Goal: Transaction & Acquisition: Download file/media

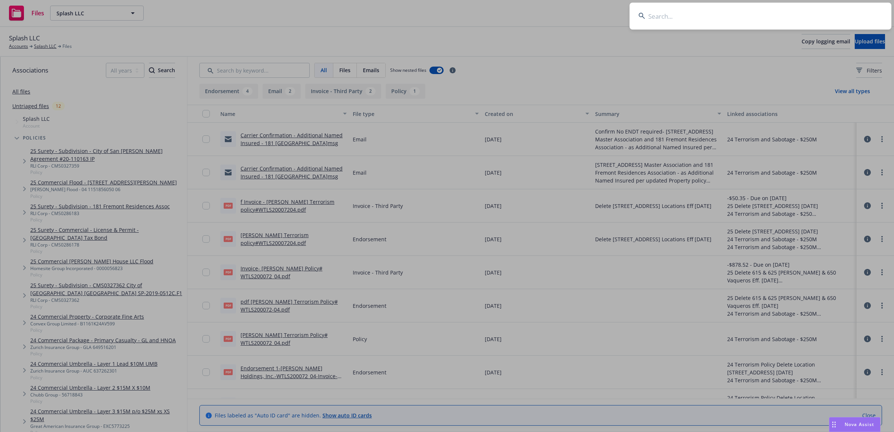
type input "P-001-001671674-01"
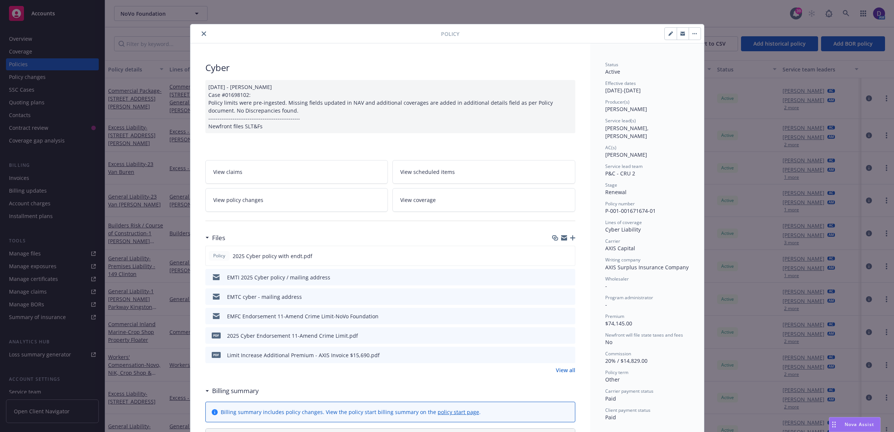
click at [569, 338] on div "pdf 2025 Cyber Endorsement 11-Amend Crime Limit.pdf" at bounding box center [390, 335] width 370 height 16
click at [566, 335] on icon "preview file" at bounding box center [568, 334] width 7 height 5
click at [553, 354] on icon "download file" at bounding box center [555, 353] width 5 height 4
click at [199, 31] on button "close" at bounding box center [203, 33] width 9 height 9
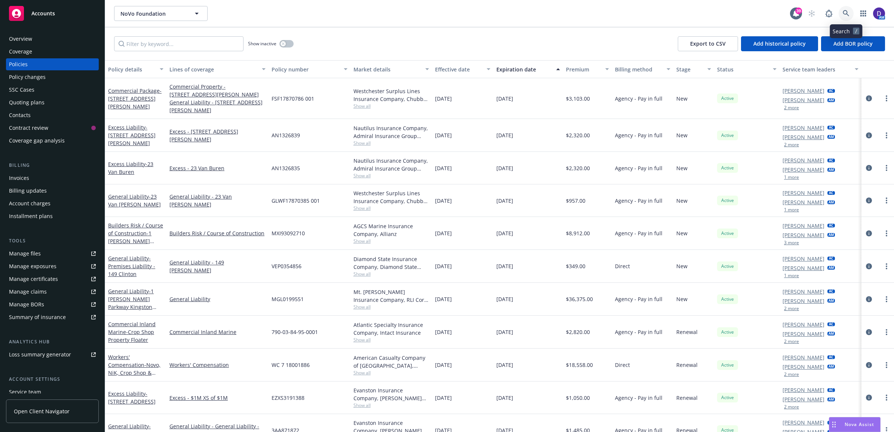
click at [848, 12] on icon at bounding box center [845, 13] width 7 height 7
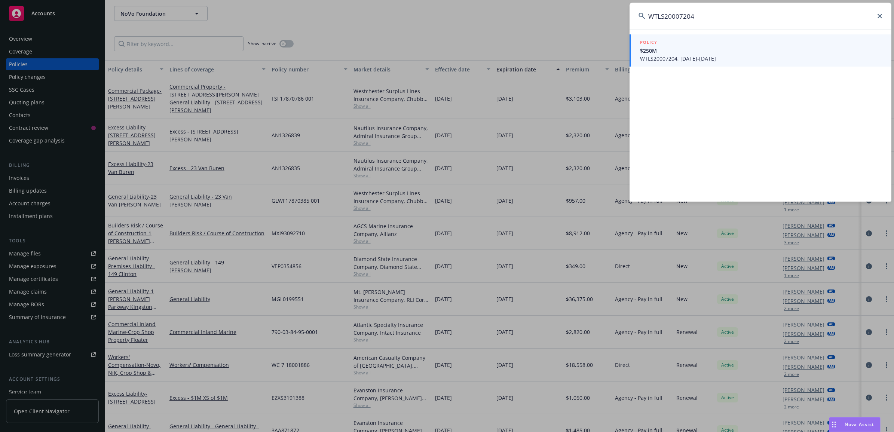
type input "WTLS20007204"
click at [702, 51] on span "$250M" at bounding box center [761, 51] width 242 height 8
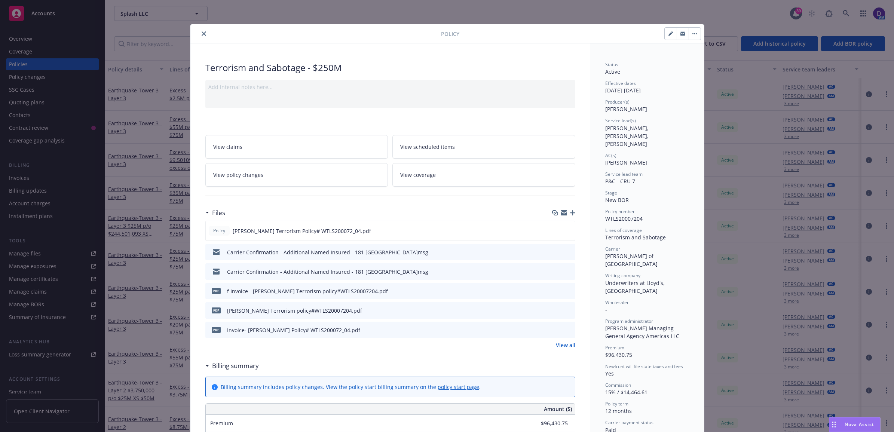
click at [567, 308] on icon "preview file" at bounding box center [568, 309] width 7 height 5
click at [565, 329] on icon "preview file" at bounding box center [568, 329] width 7 height 5
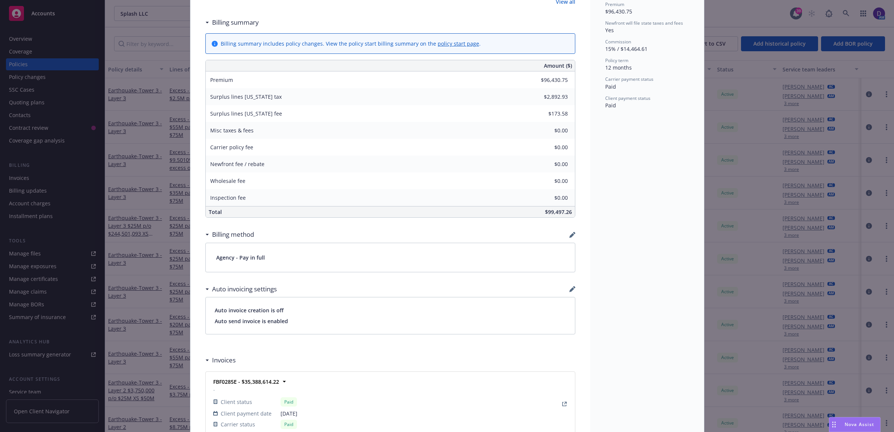
scroll to position [421, 0]
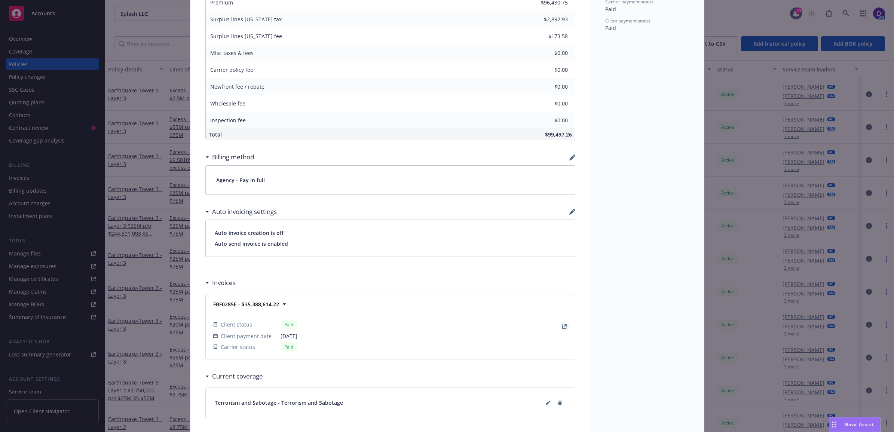
click at [564, 327] on link "View Invoice" at bounding box center [564, 326] width 9 height 9
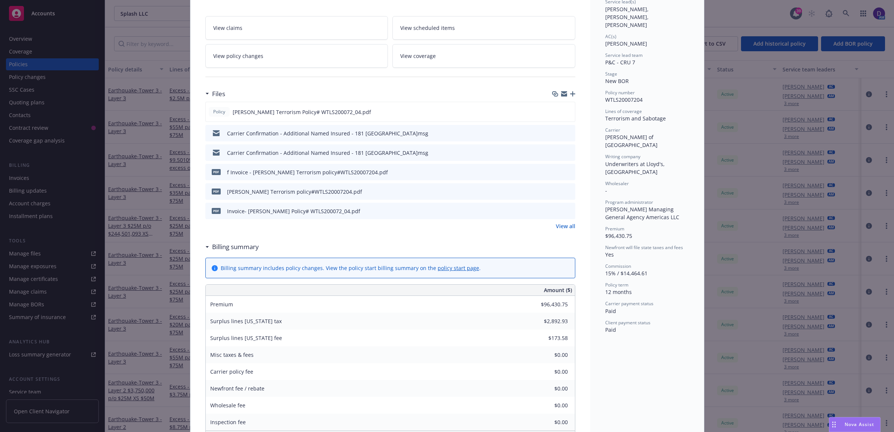
scroll to position [0, 0]
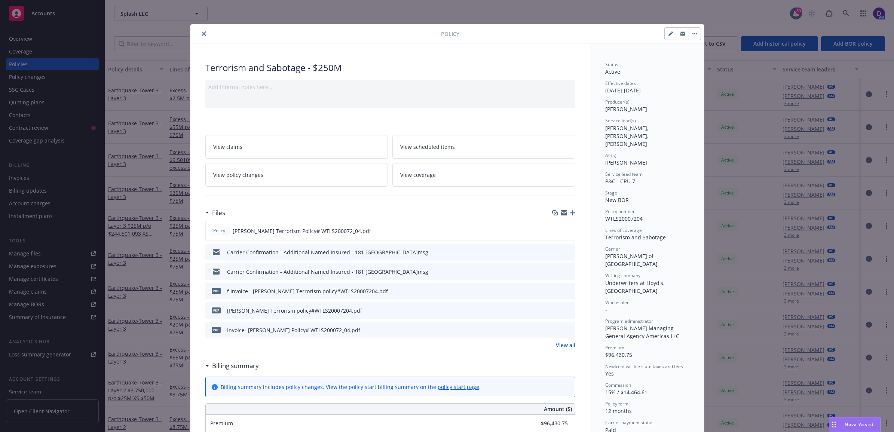
click at [268, 176] on link "View policy changes" at bounding box center [296, 175] width 183 height 24
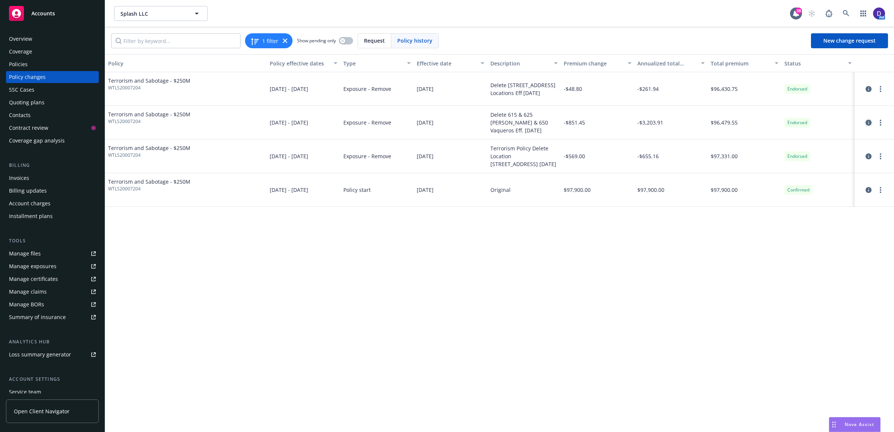
click at [867, 120] on icon "circleInformation" at bounding box center [868, 123] width 6 height 6
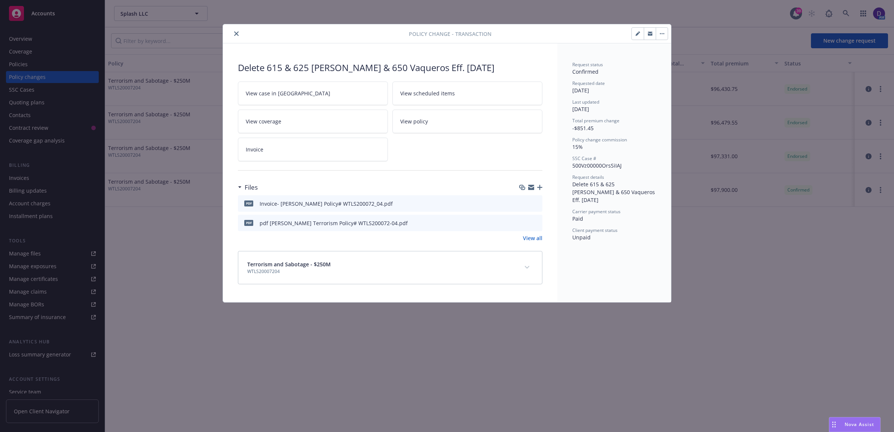
click at [238, 31] on icon "close" at bounding box center [236, 33] width 4 height 4
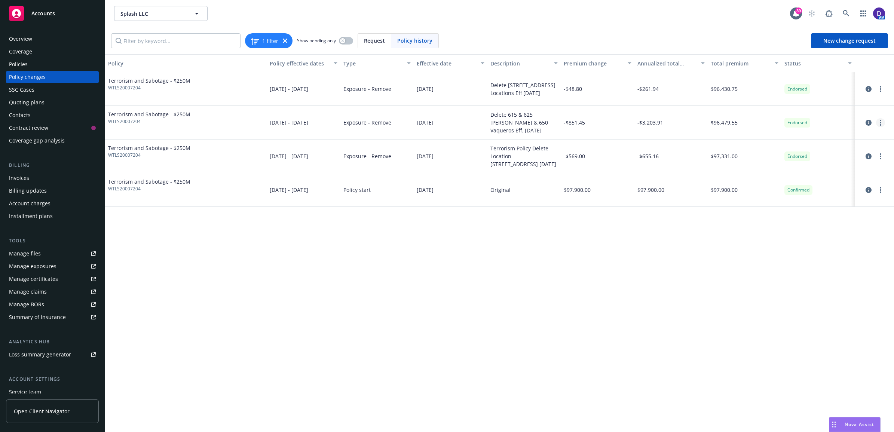
click at [878, 118] on link "more" at bounding box center [880, 122] width 9 height 9
click at [178, 118] on span "WTLS20007204" at bounding box center [149, 121] width 82 height 7
click at [175, 113] on span "Terrorism and Sabotage - $250M" at bounding box center [149, 114] width 82 height 8
drag, startPoint x: 175, startPoint y: 113, endPoint x: 279, endPoint y: 122, distance: 104.3
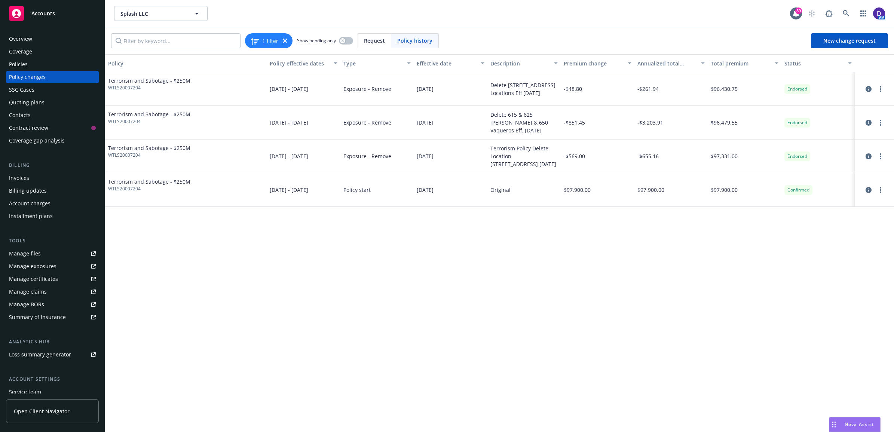
click at [279, 122] on span "10/01/2024 - 10/01/2025" at bounding box center [289, 123] width 39 height 8
click at [870, 123] on icon "circleInformation" at bounding box center [868, 123] width 6 height 6
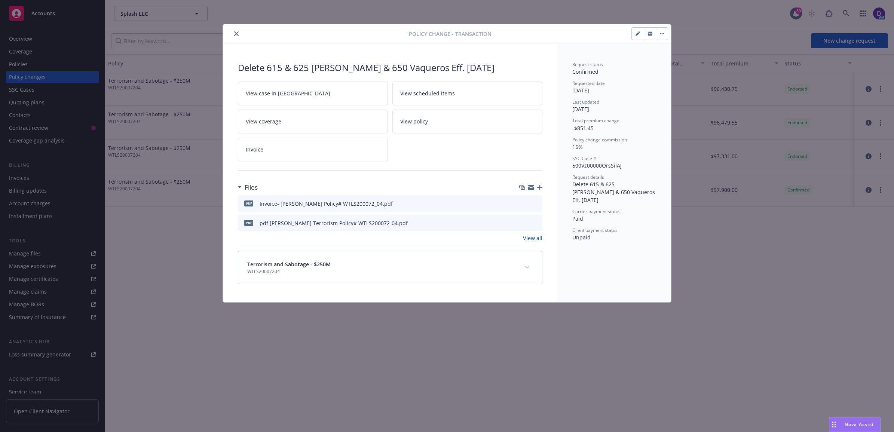
click at [528, 268] on icon "expand content" at bounding box center [527, 267] width 4 height 3
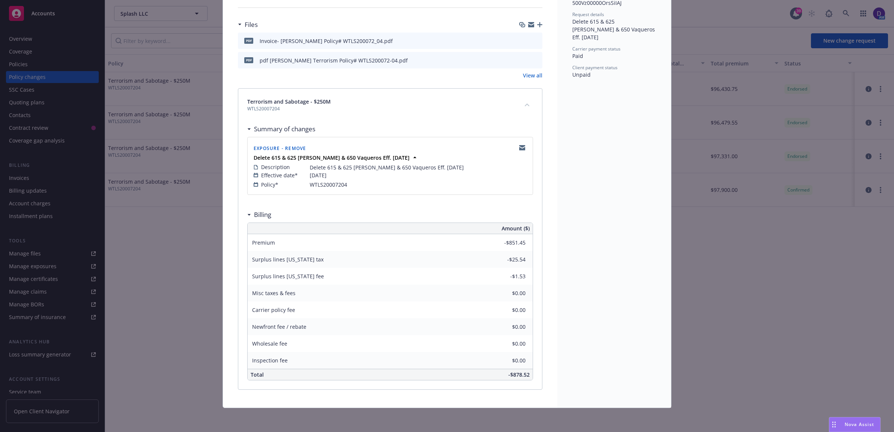
scroll to position [71, 0]
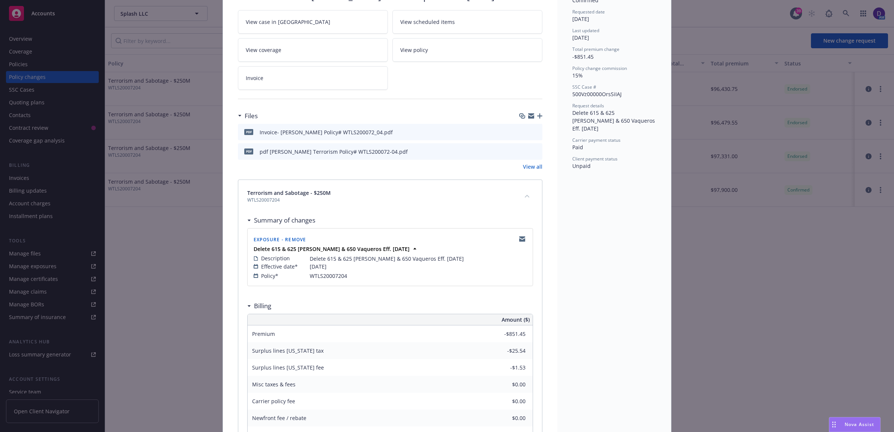
click at [532, 128] on button at bounding box center [535, 132] width 7 height 8
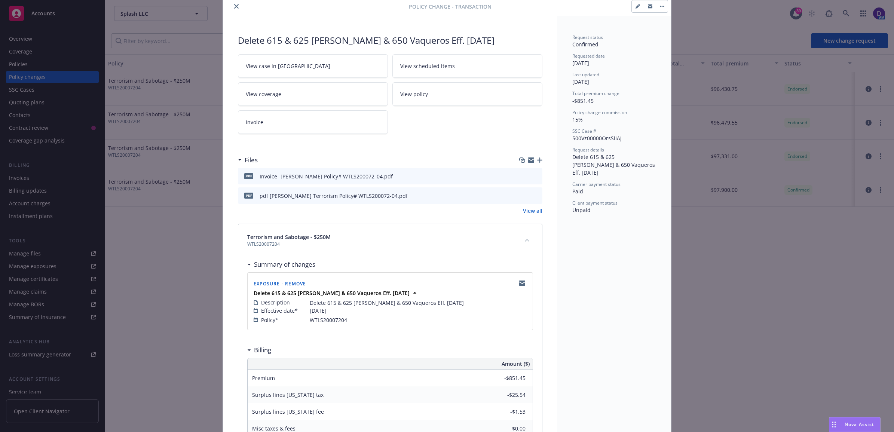
scroll to position [0, 0]
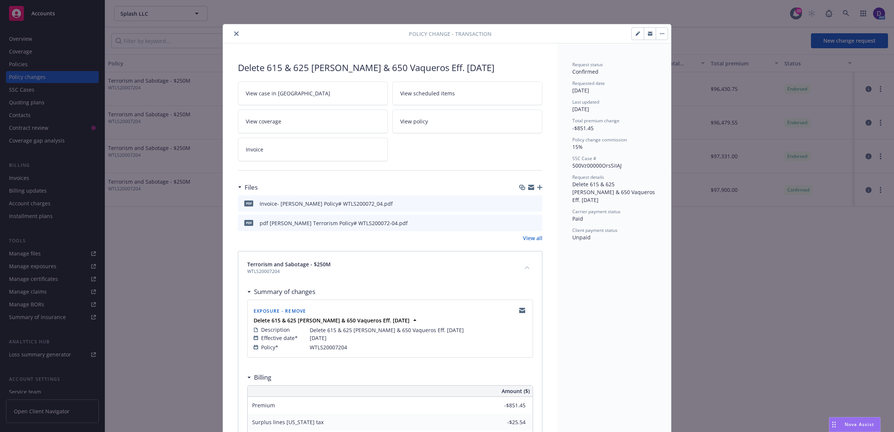
click at [295, 149] on link "Invoice" at bounding box center [313, 150] width 150 height 24
drag, startPoint x: 234, startPoint y: 32, endPoint x: 228, endPoint y: 32, distance: 5.2
click at [234, 32] on icon "close" at bounding box center [236, 33] width 4 height 4
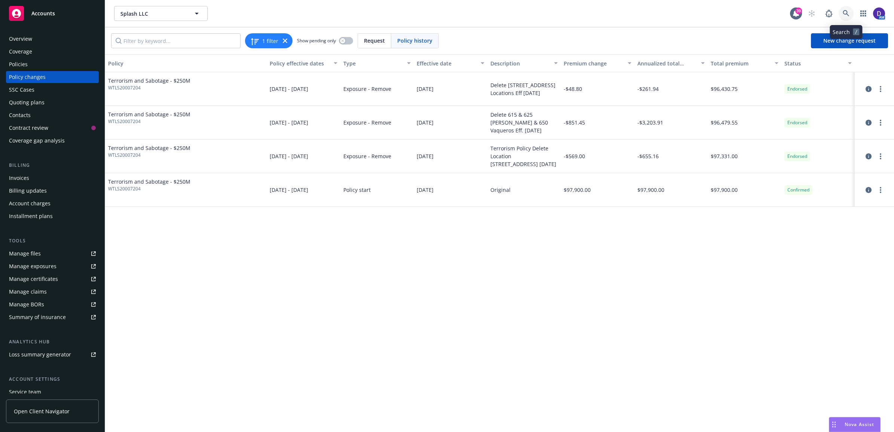
click at [840, 12] on link at bounding box center [845, 13] width 15 height 15
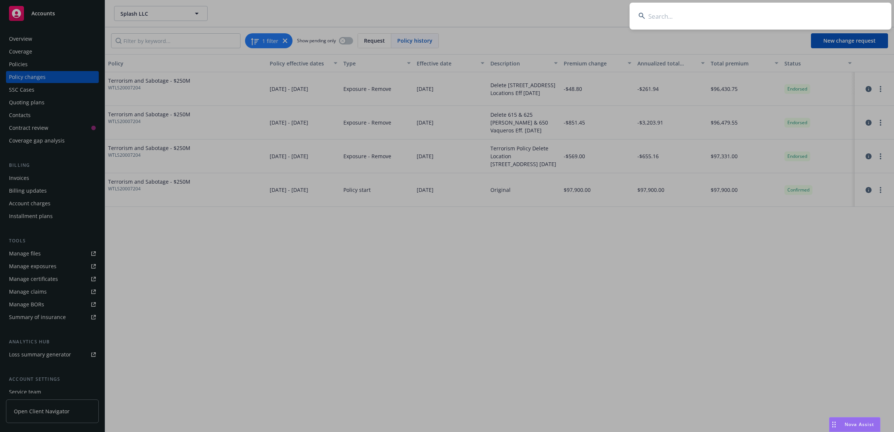
type input "78-A3-PP-0000107-01"
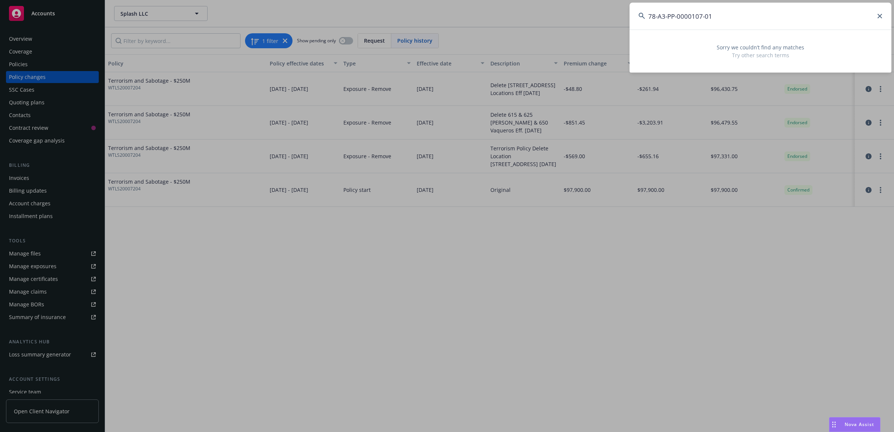
drag, startPoint x: 728, startPoint y: 16, endPoint x: 547, endPoint y: 8, distance: 181.5
click at [552, 9] on div "78-A3-PP-0000107-01 Sorry we couldn’t find any matches Try other search terms" at bounding box center [447, 216] width 894 height 432
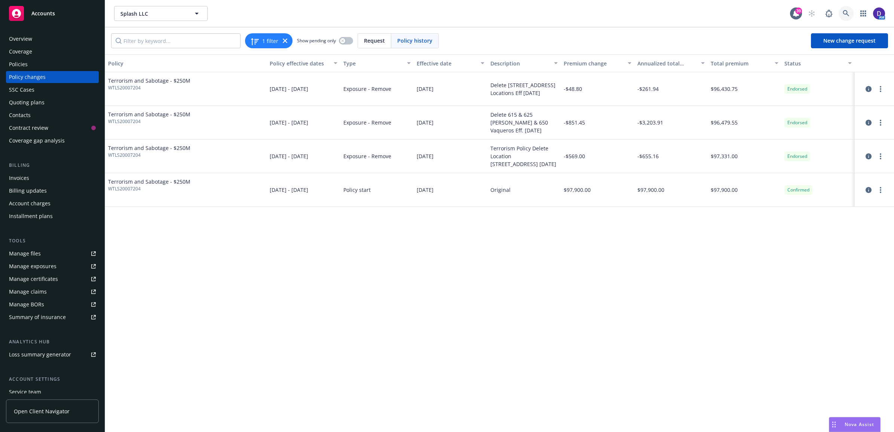
click at [847, 14] on icon at bounding box center [845, 13] width 6 height 6
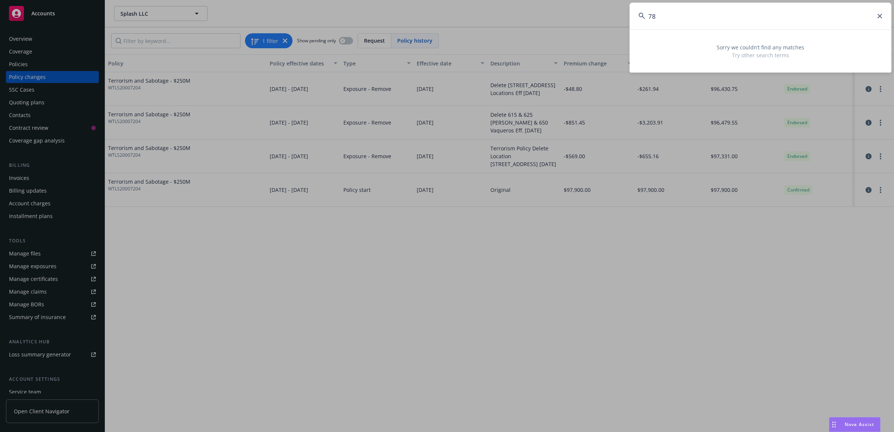
type input "7"
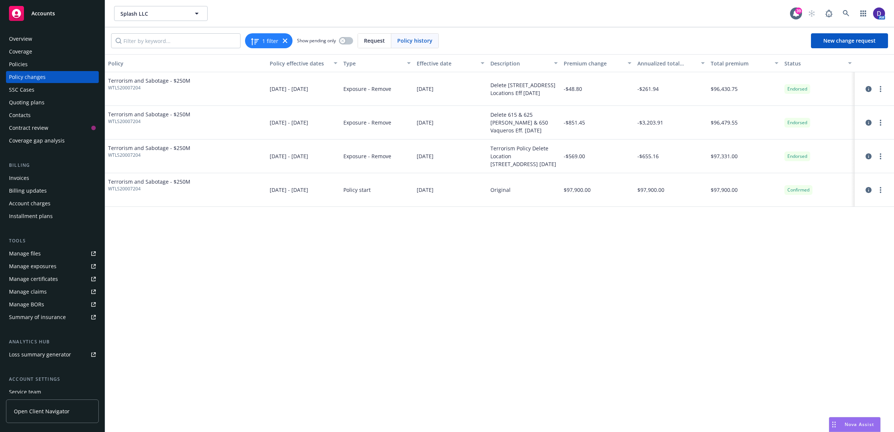
click at [70, 3] on link "Accounts" at bounding box center [52, 13] width 93 height 21
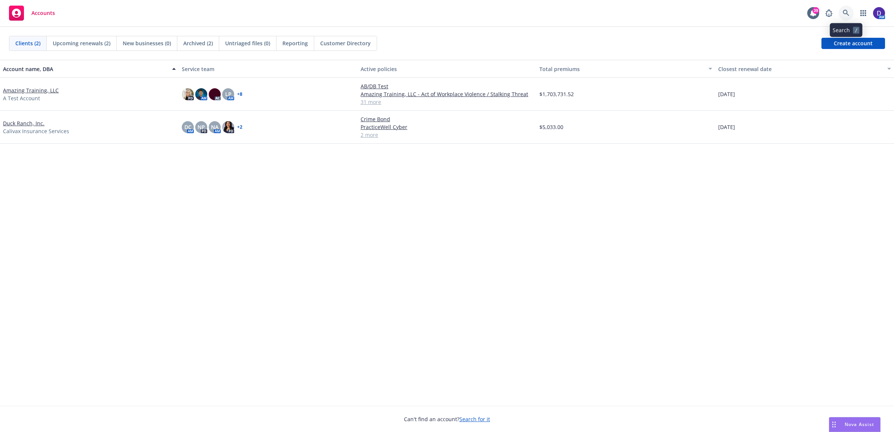
click at [845, 12] on icon at bounding box center [845, 13] width 7 height 7
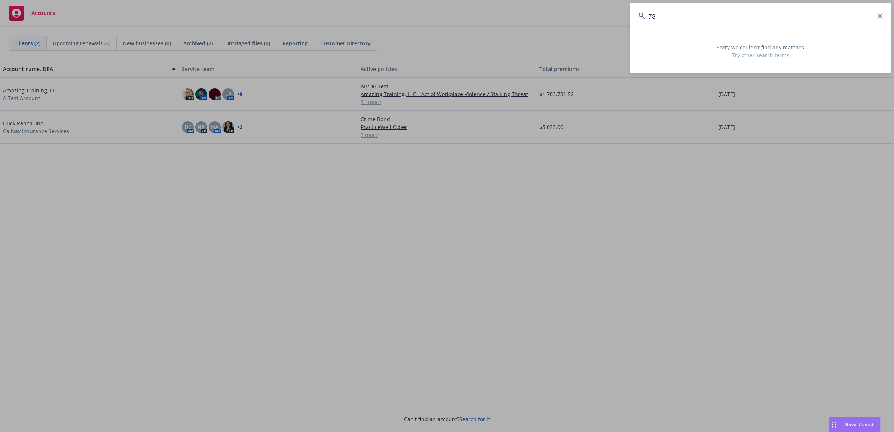
type input "7"
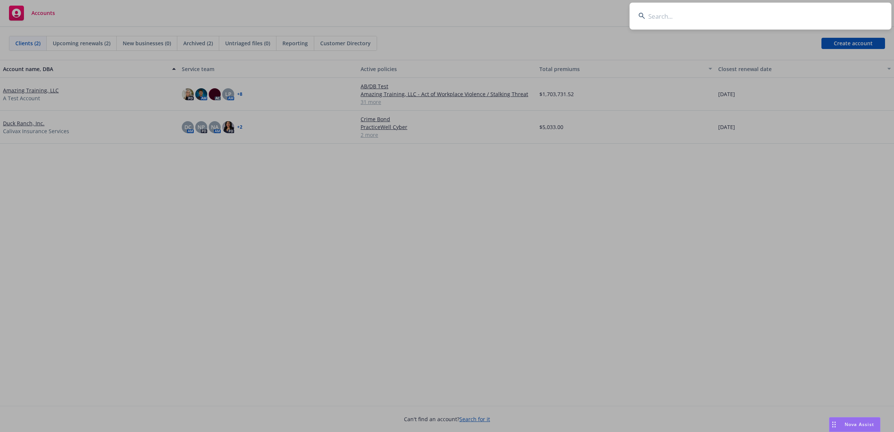
click at [676, 10] on input at bounding box center [760, 16] width 262 height 27
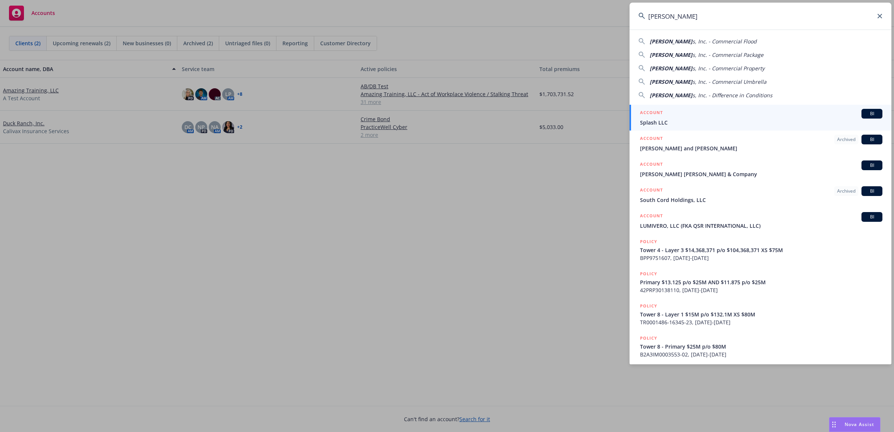
type input "Paul Holding"
click at [677, 126] on span "Splash LLC" at bounding box center [761, 123] width 242 height 8
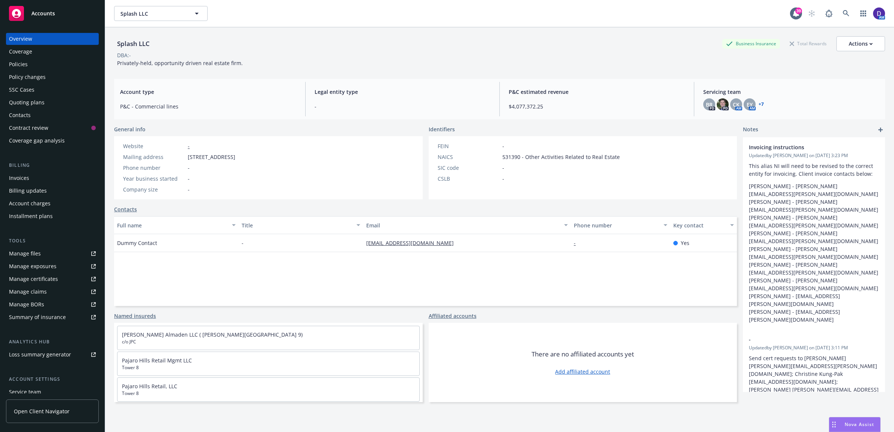
click at [23, 64] on div "Policies" at bounding box center [18, 64] width 19 height 12
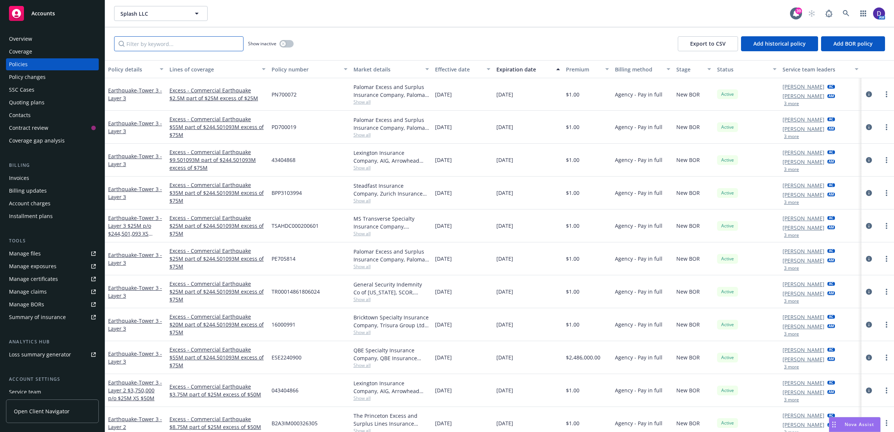
click at [173, 41] on input "Filter by keyword..." at bounding box center [178, 43] width 129 height 15
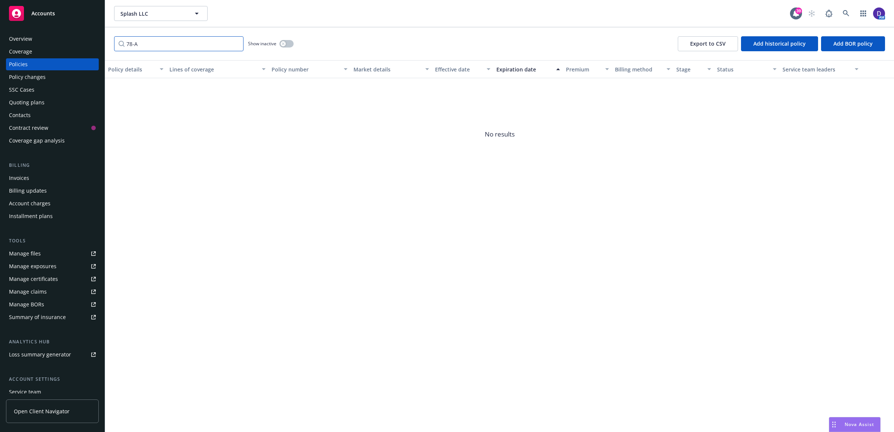
type input "78-A"
click at [291, 43] on button "button" at bounding box center [286, 43] width 14 height 7
click at [153, 45] on input "78-A" at bounding box center [178, 43] width 129 height 15
drag, startPoint x: 145, startPoint y: 44, endPoint x: 0, endPoint y: 0, distance: 151.3
click at [0, 8] on html "Accounts Overview Coverage Policies Policy changes SSC Cases Quoting plans Cont…" at bounding box center [447, 216] width 894 height 432
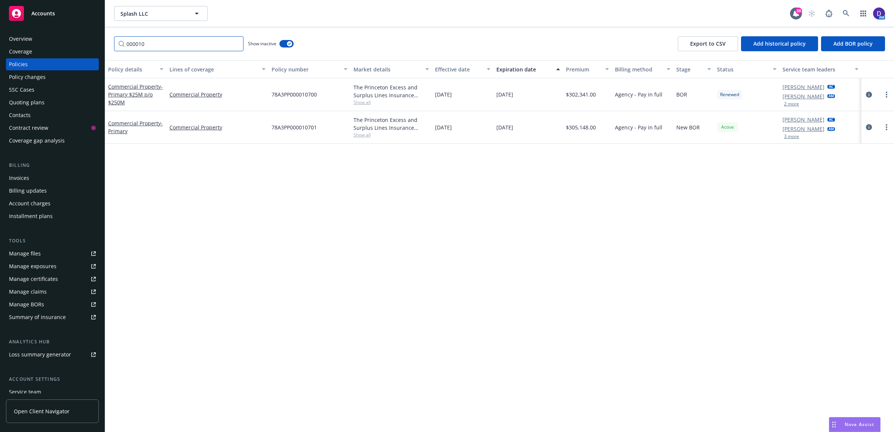
type input "000010"
drag, startPoint x: 324, startPoint y: 131, endPoint x: 271, endPoint y: 128, distance: 52.8
click at [271, 128] on div "78A3PP000010701" at bounding box center [309, 127] width 82 height 33
drag, startPoint x: 271, startPoint y: 128, endPoint x: 276, endPoint y: 128, distance: 4.5
copy span "78A3PP000010701"
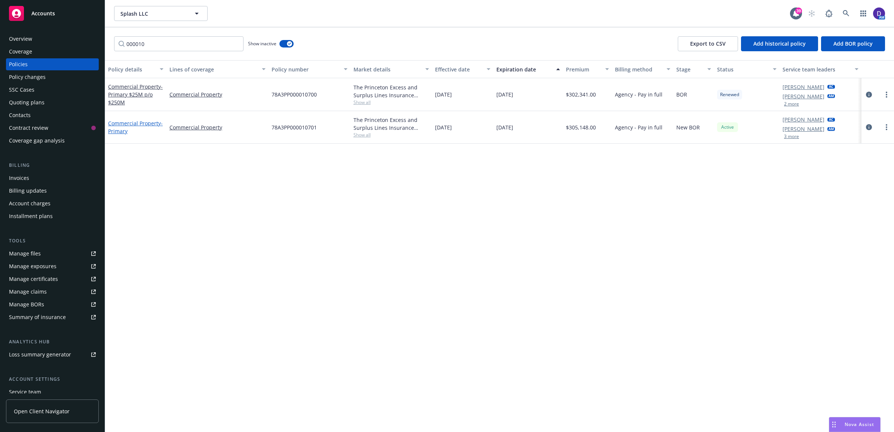
click at [149, 123] on link "Commercial Property - Primary" at bounding box center [135, 127] width 55 height 15
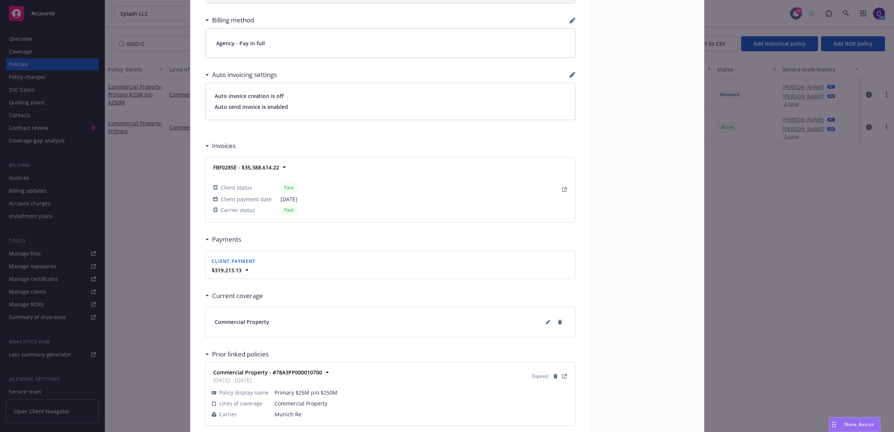
scroll to position [561, 0]
click at [562, 187] on icon "View Invoice" at bounding box center [564, 186] width 4 height 4
click at [339, 110] on div "Auto invoice creation is off Auto send invoice is enabled" at bounding box center [390, 98] width 369 height 37
drag, startPoint x: 201, startPoint y: 33, endPoint x: 103, endPoint y: 22, distance: 98.1
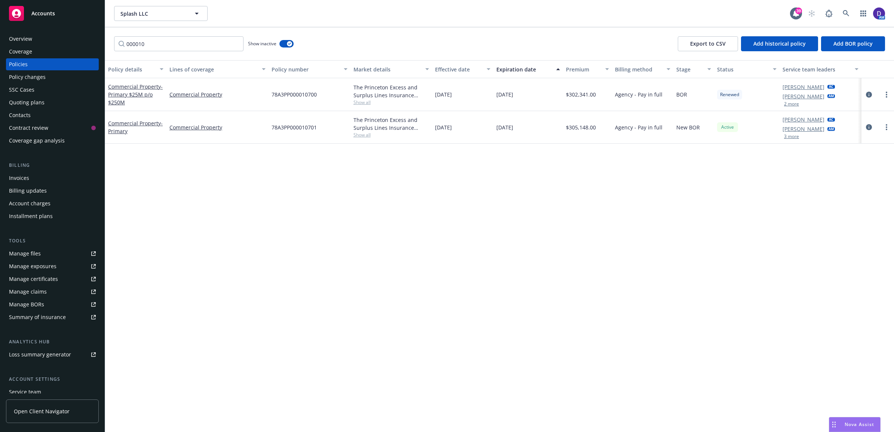
click at [10, 34] on div "Overview" at bounding box center [20, 39] width 23 height 12
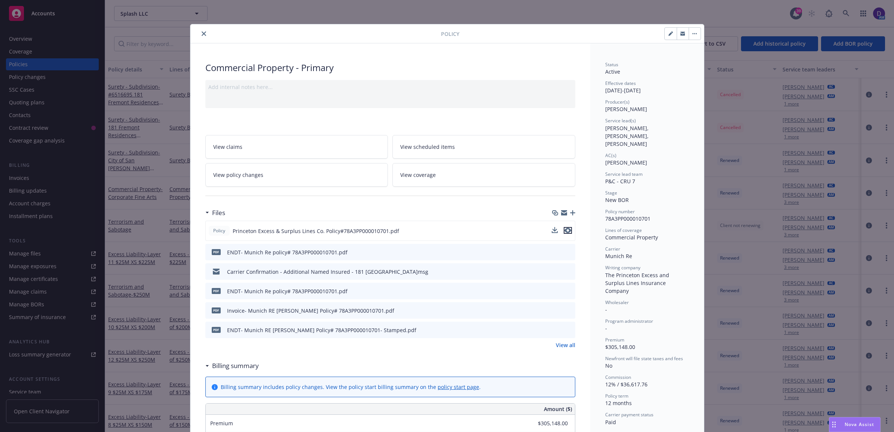
click at [565, 229] on icon "preview file" at bounding box center [567, 230] width 7 height 5
click at [559, 346] on link "View all" at bounding box center [565, 345] width 19 height 8
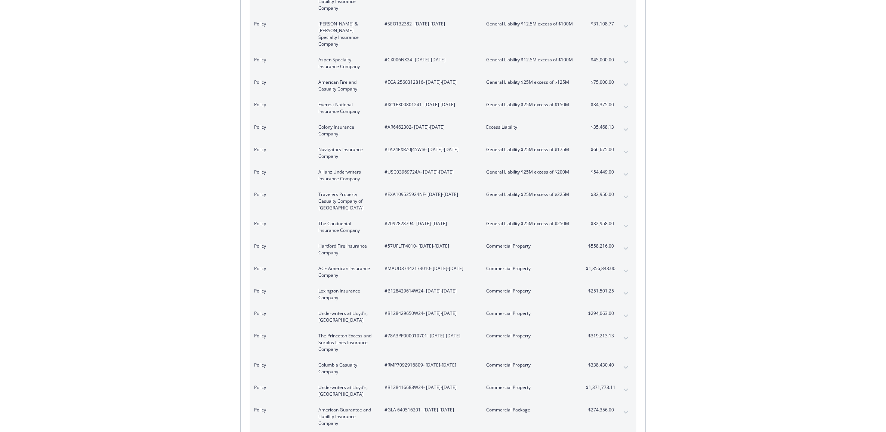
scroll to position [421, 0]
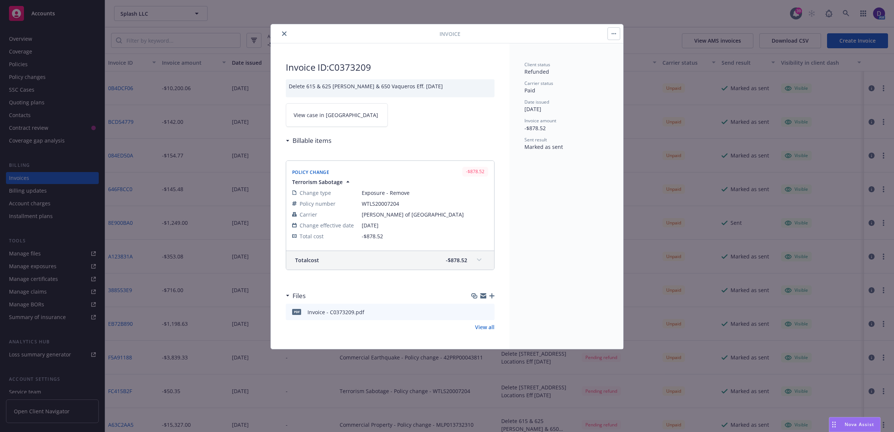
click at [488, 313] on icon "preview file" at bounding box center [487, 311] width 7 height 5
click at [284, 31] on button "close" at bounding box center [284, 33] width 9 height 9
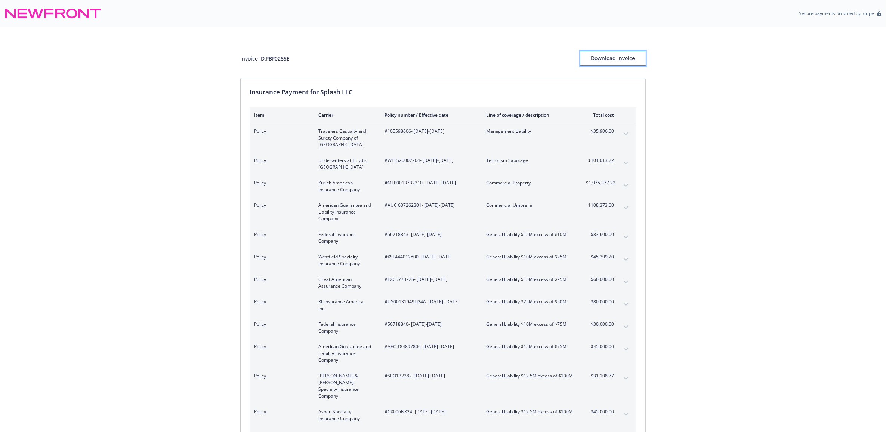
click at [621, 61] on div "Download Invoice" at bounding box center [613, 58] width 65 height 14
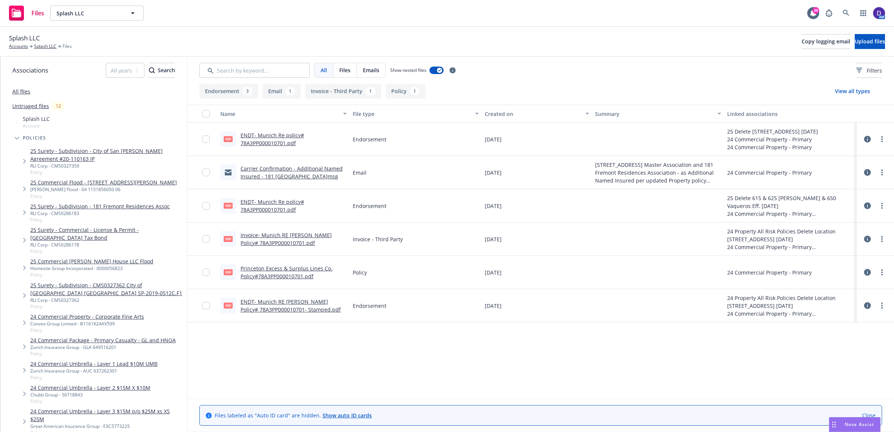
click at [286, 236] on link "Invoice- Munich RE [PERSON_NAME] Policy# 78A3PP000010701.pdf" at bounding box center [285, 238] width 91 height 15
click at [47, 45] on link "Splash LLC" at bounding box center [45, 46] width 22 height 7
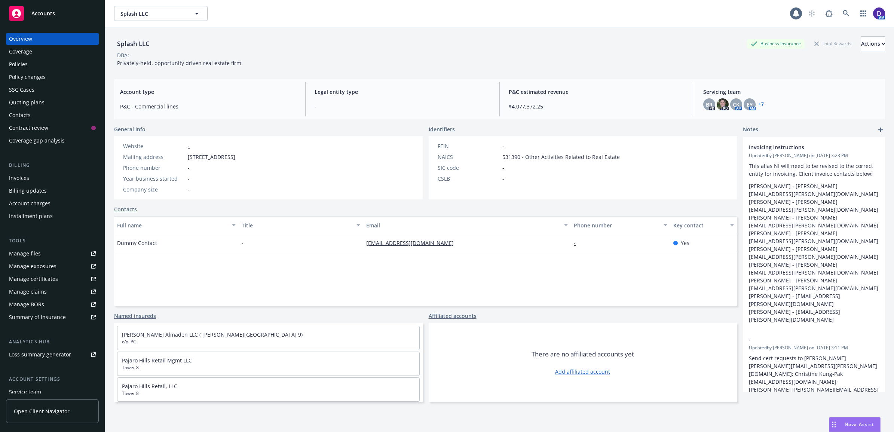
click at [29, 65] on div "Policies" at bounding box center [52, 64] width 87 height 12
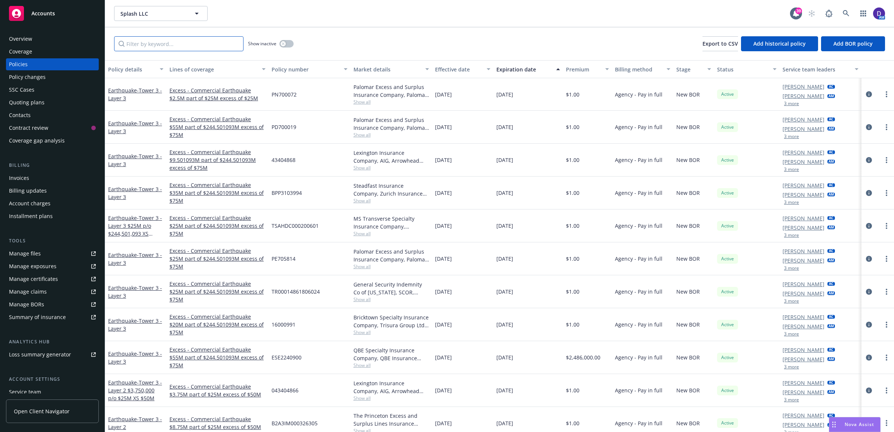
paste input "78A3PP000010701"
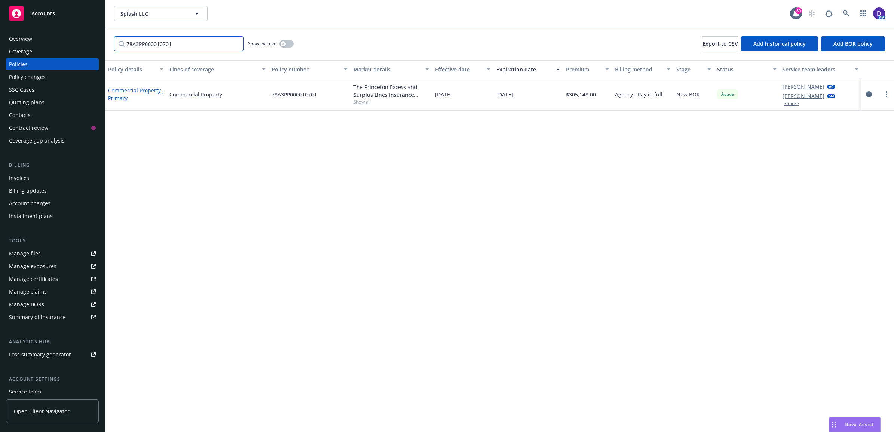
type input "78A3PP000010701"
click at [143, 89] on link "Commercial Property - Primary" at bounding box center [135, 94] width 55 height 15
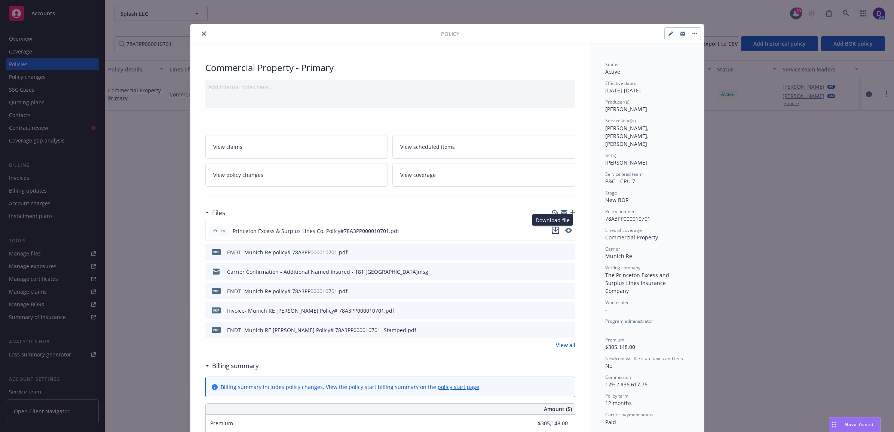
click at [553, 233] on icon "download file" at bounding box center [555, 232] width 6 height 2
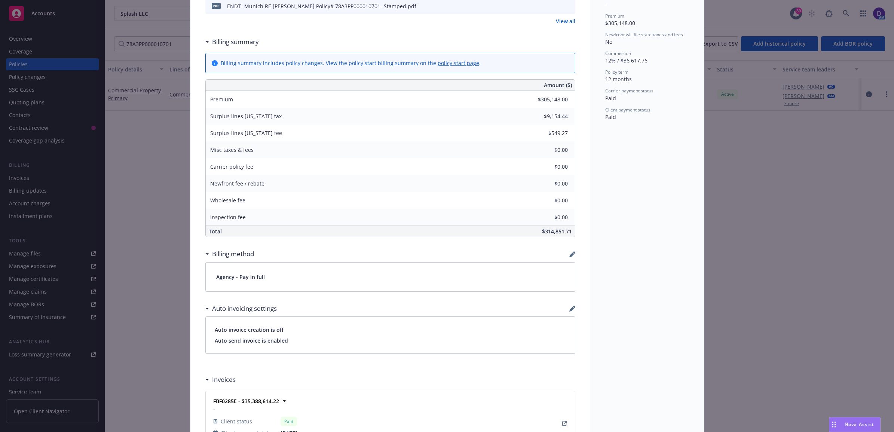
scroll to position [374, 0]
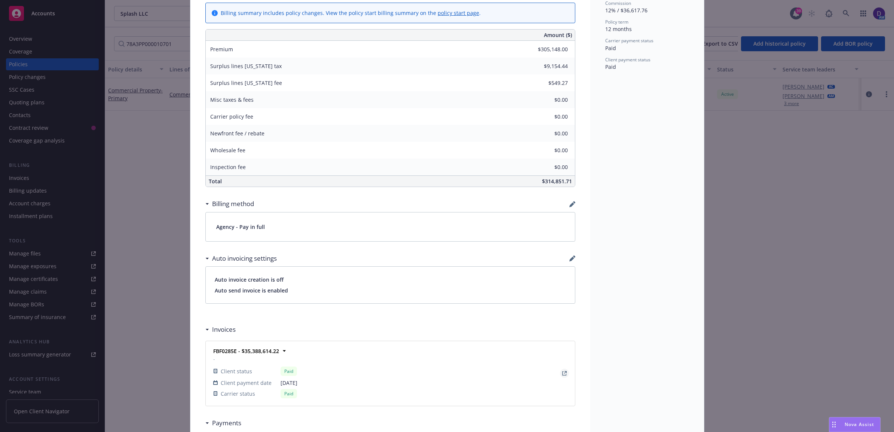
click at [562, 375] on icon "View Invoice" at bounding box center [564, 373] width 4 height 4
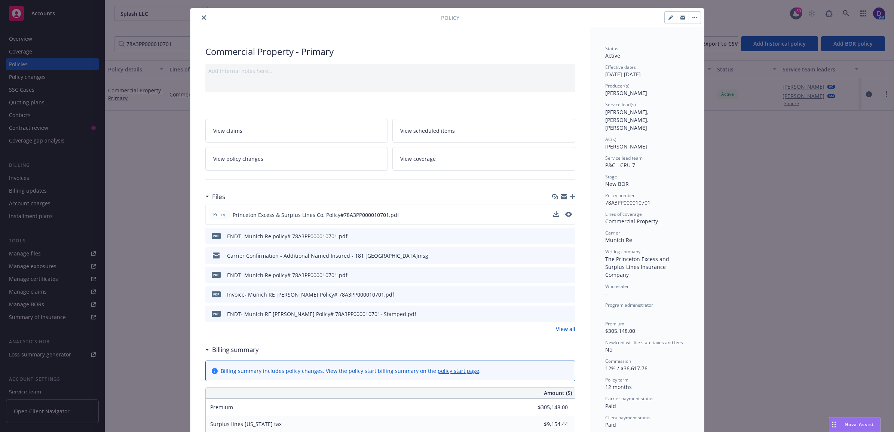
scroll to position [0, 0]
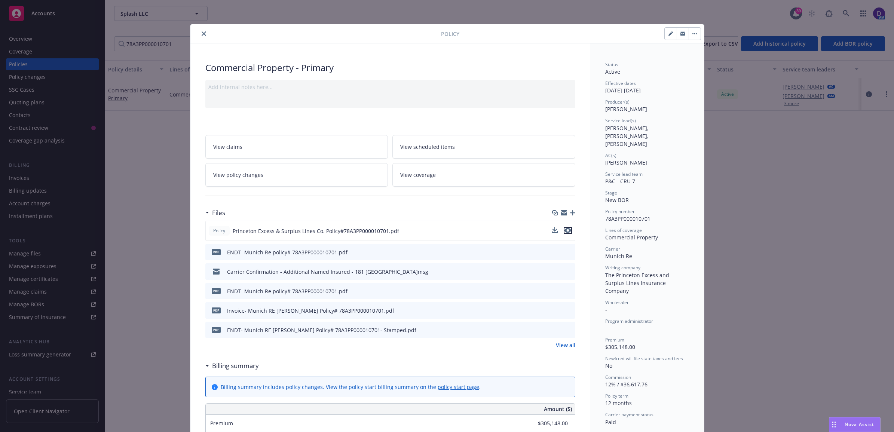
click at [564, 231] on icon "preview file" at bounding box center [567, 230] width 7 height 5
drag, startPoint x: 652, startPoint y: 210, endPoint x: 600, endPoint y: 210, distance: 51.6
copy span "78A3PP000010701"
click at [200, 30] on button "close" at bounding box center [203, 33] width 9 height 9
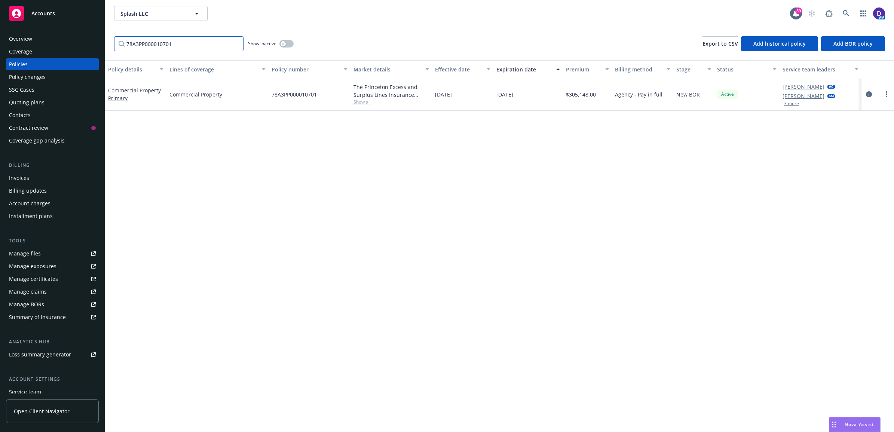
click at [236, 44] on input "78A3PP000010701" at bounding box center [178, 43] width 129 height 15
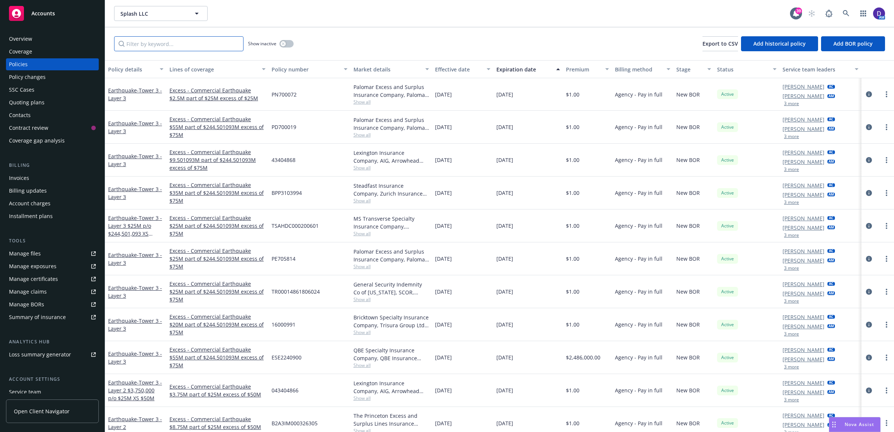
paste input "0313-9029"
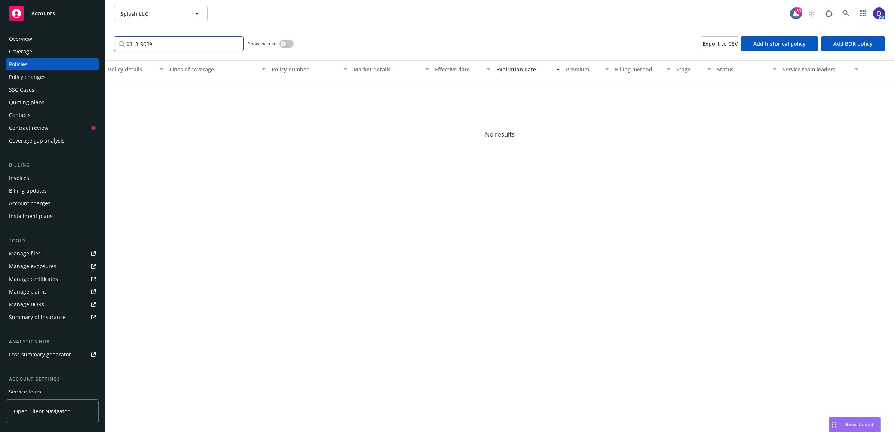
type input "0313-9029"
click at [291, 48] on div "Show inactive" at bounding box center [271, 43] width 46 height 15
click at [290, 37] on div "Show inactive" at bounding box center [271, 43] width 46 height 15
click at [289, 43] on button "button" at bounding box center [286, 43] width 14 height 7
click at [841, 10] on link at bounding box center [845, 13] width 15 height 15
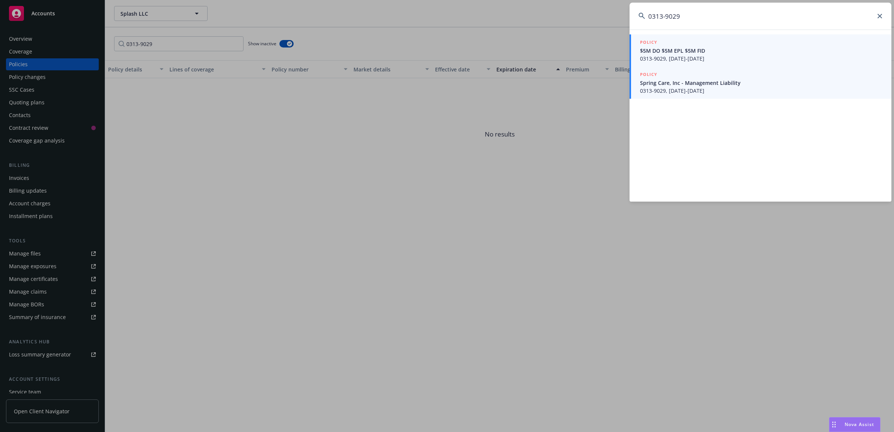
type input "0313-9029"
click at [717, 70] on link "POLICY Spring Care, Inc - Management Liability 0313-9029, 07/01/2025-07/01/2026" at bounding box center [760, 83] width 262 height 32
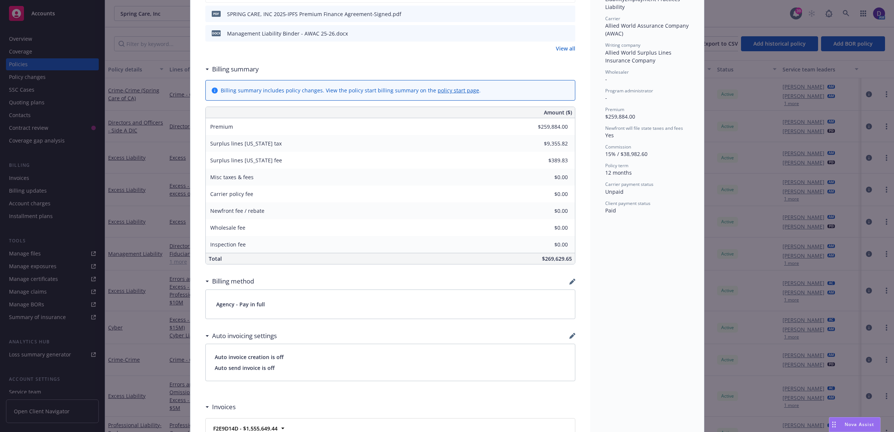
scroll to position [138, 0]
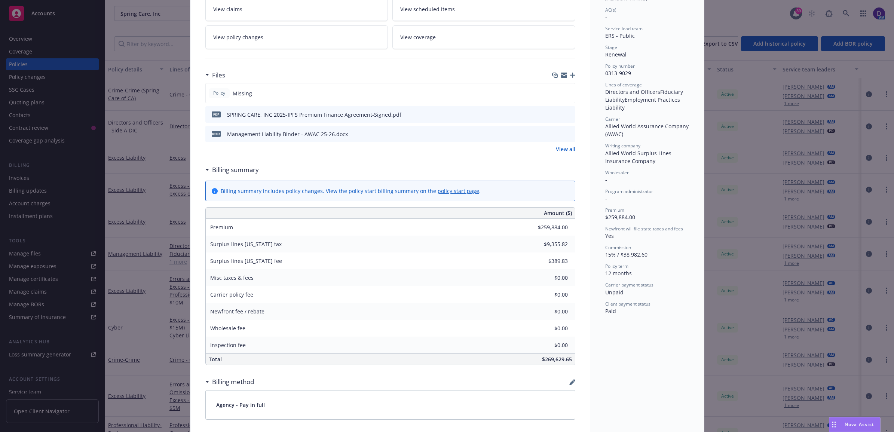
click at [553, 135] on icon "download file" at bounding box center [555, 132] width 5 height 4
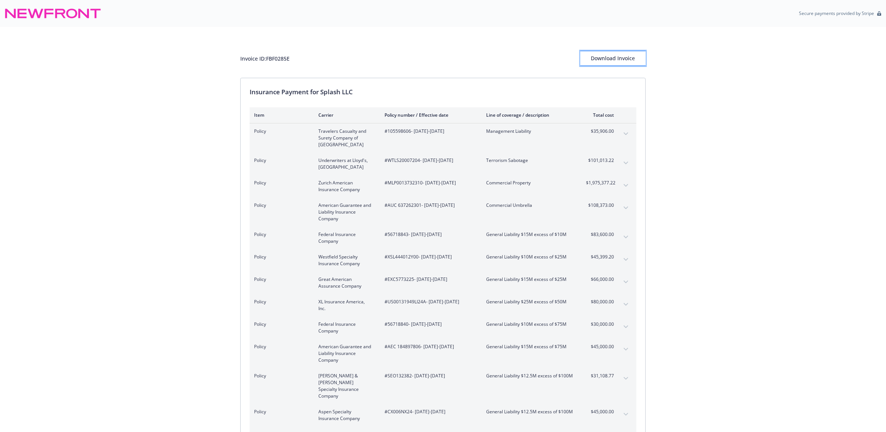
click at [623, 58] on div "Download Invoice" at bounding box center [613, 58] width 65 height 14
